Goal: Information Seeking & Learning: Learn about a topic

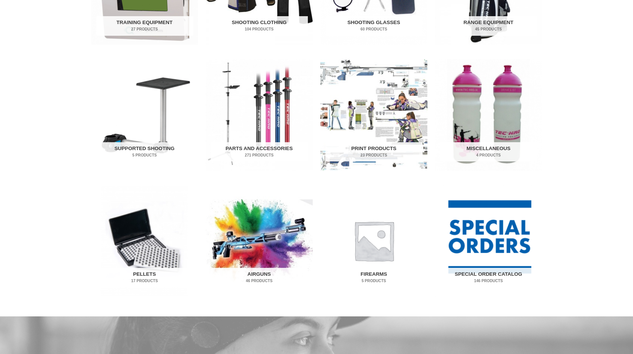
scroll to position [376, 0]
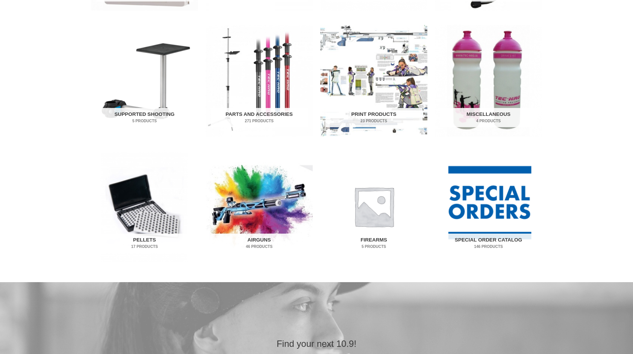
click at [373, 208] on img "Visit product category Firearms" at bounding box center [373, 206] width 107 height 112
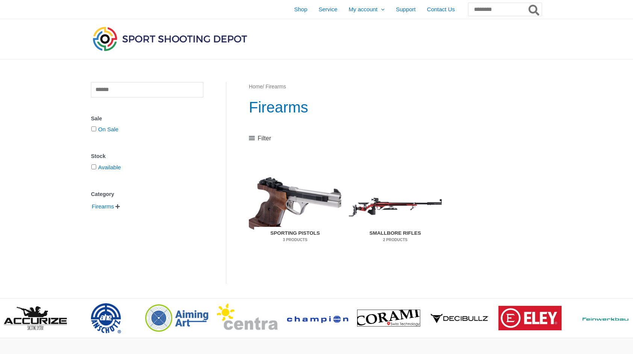
click at [286, 196] on img "Visit product category Sporting Pistols" at bounding box center [295, 206] width 92 height 97
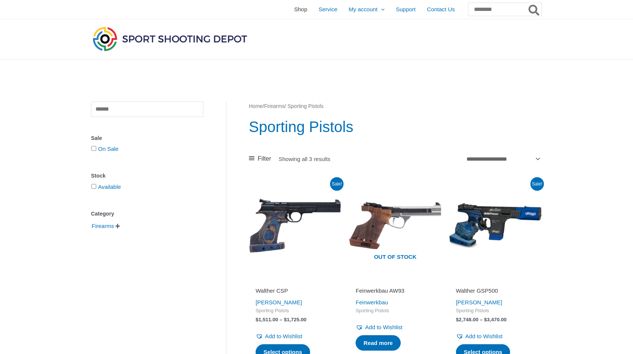
click at [294, 8] on span "Shop" at bounding box center [300, 9] width 13 height 19
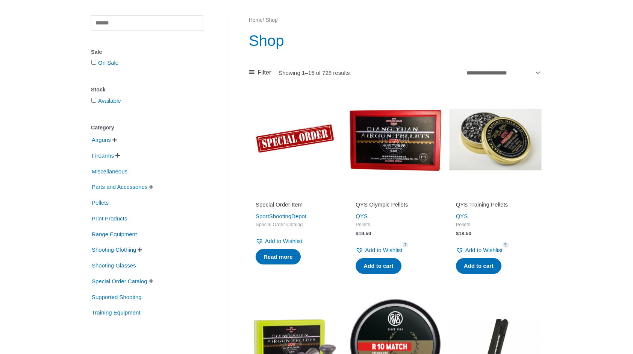
scroll to position [75, 0]
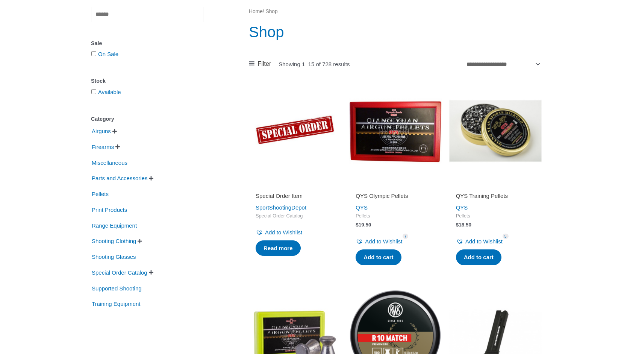
click at [117, 130] on span "" at bounding box center [114, 131] width 5 height 5
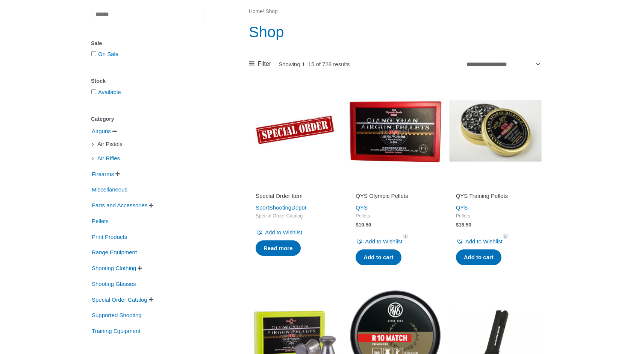
click at [110, 144] on span "Air Pistols" at bounding box center [110, 144] width 27 height 13
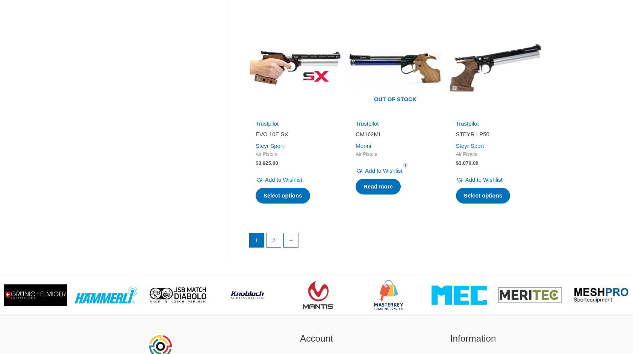
scroll to position [1015, 0]
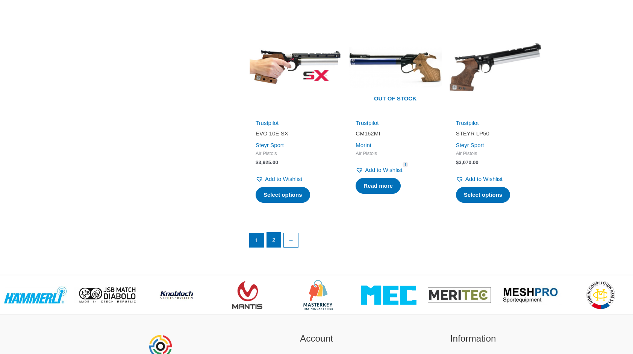
click at [275, 232] on link "2" at bounding box center [274, 239] width 14 height 15
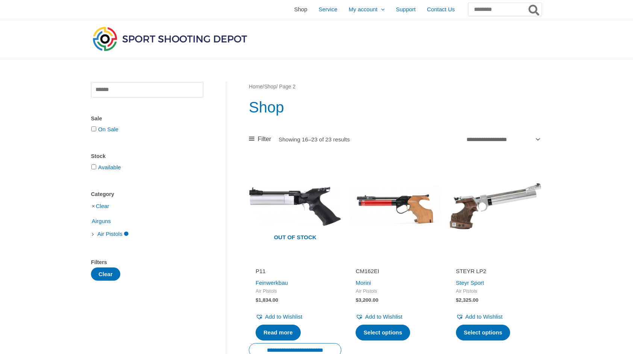
click at [294, 8] on span "Shop" at bounding box center [300, 9] width 13 height 19
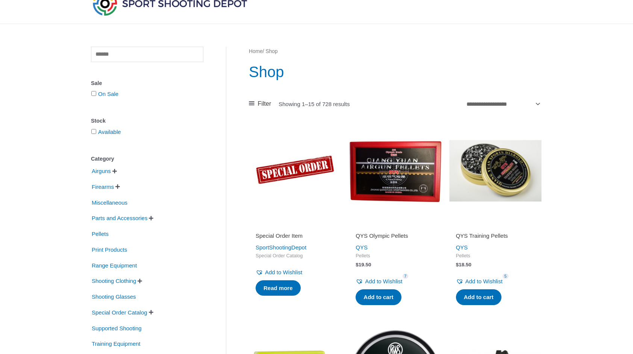
scroll to position [38, 0]
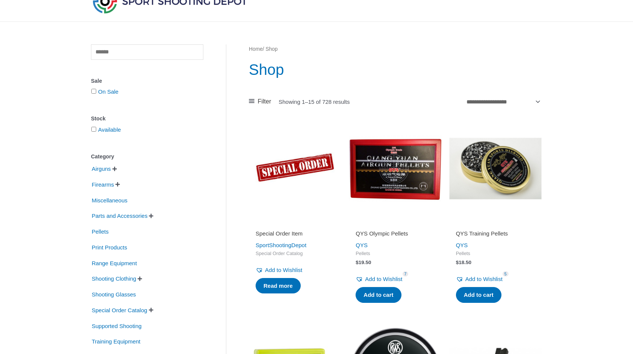
click at [120, 183] on span "" at bounding box center [117, 183] width 5 height 5
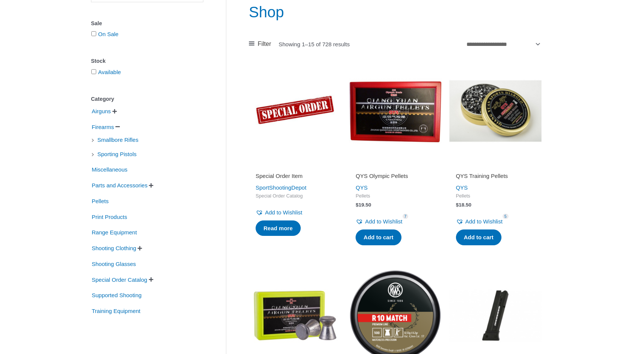
scroll to position [113, 0]
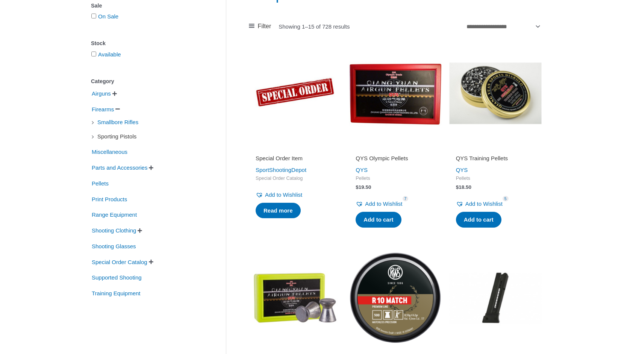
click at [123, 137] on span "Sporting Pistols" at bounding box center [117, 136] width 41 height 13
